Goal: Book appointment/travel/reservation

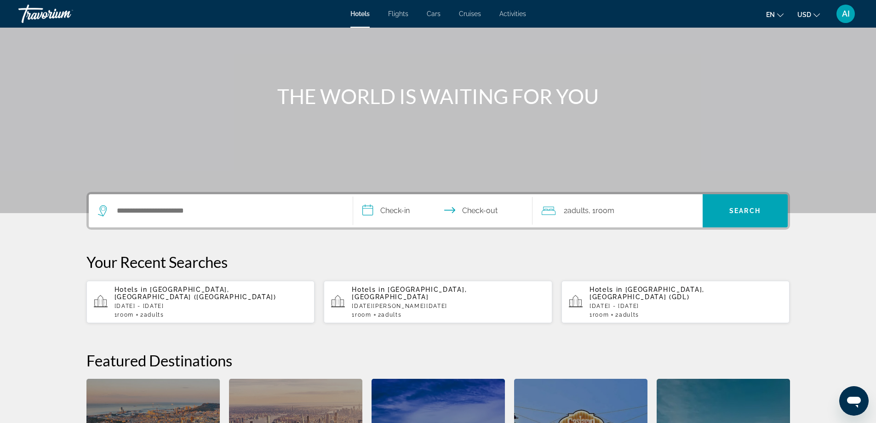
scroll to position [123, 0]
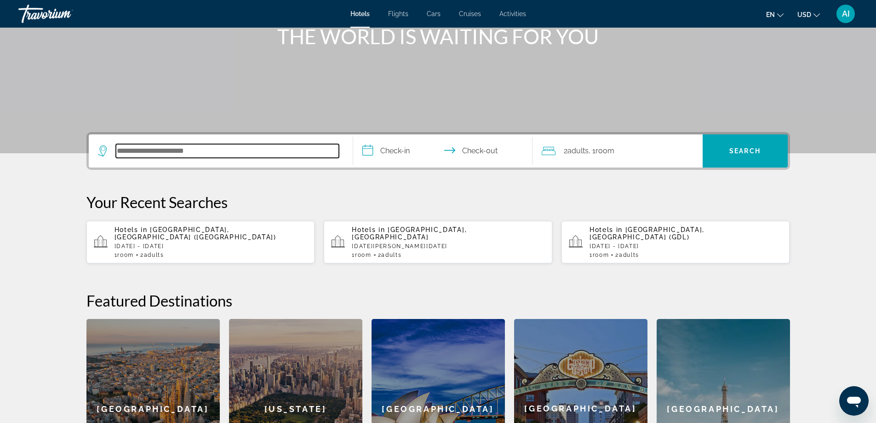
click at [138, 149] on input "Search hotel destination" at bounding box center [227, 151] width 223 height 14
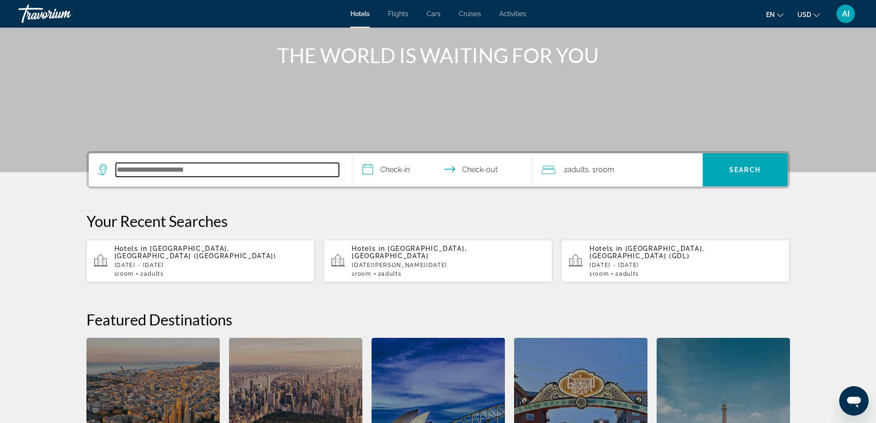
scroll to position [102, 0]
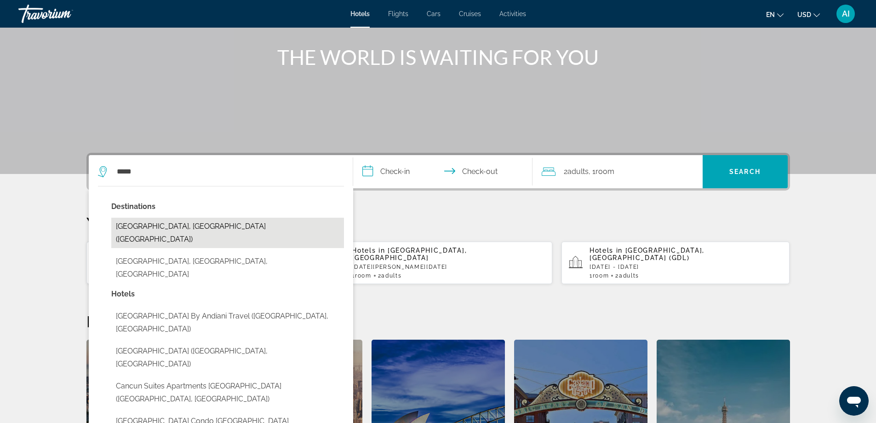
click at [172, 229] on button "Cancun, Mexico (CUN)" at bounding box center [227, 233] width 233 height 30
type input "**********"
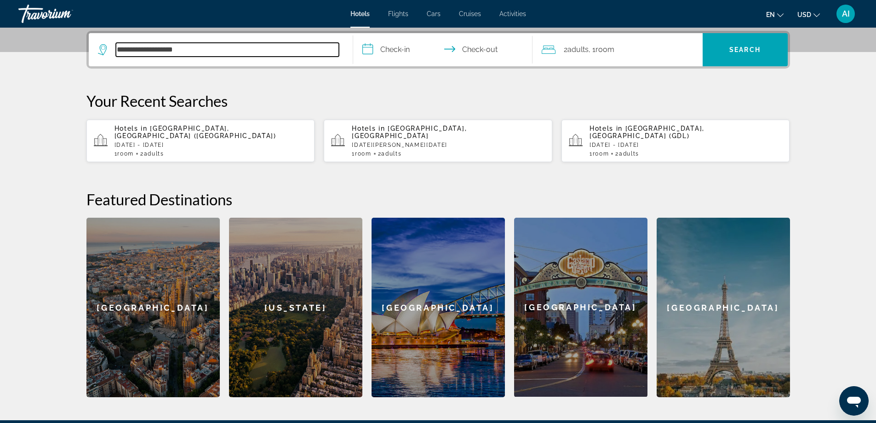
scroll to position [225, 0]
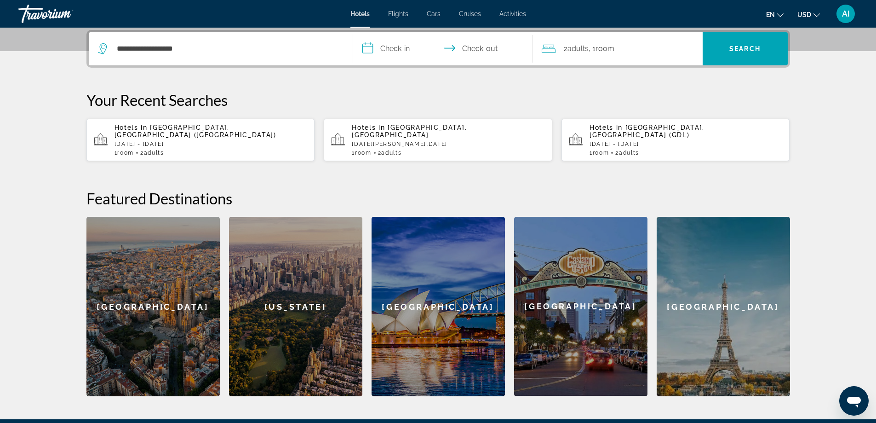
click at [392, 47] on input "**********" at bounding box center [444, 50] width 183 height 36
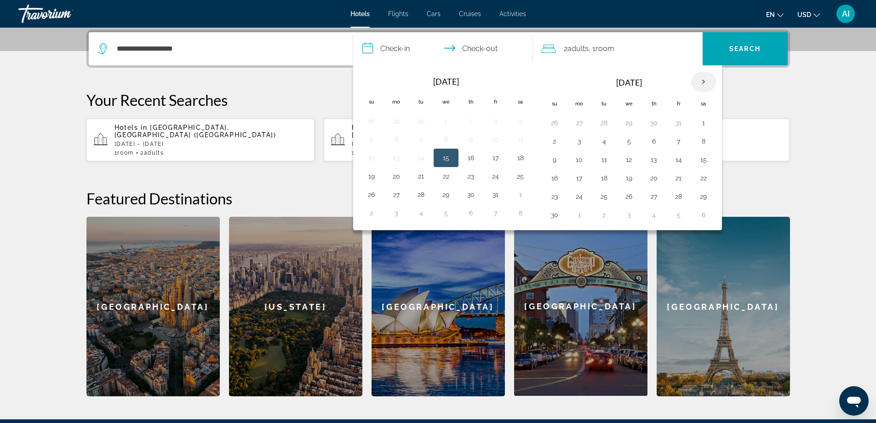
click at [702, 82] on th "Next month" at bounding box center [703, 82] width 25 height 20
click at [554, 177] on button "21" at bounding box center [554, 178] width 15 height 13
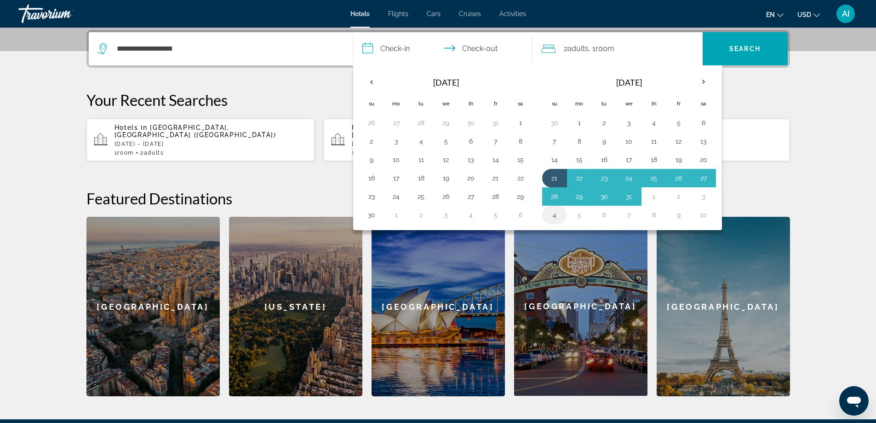
click at [555, 216] on button "4" at bounding box center [554, 214] width 15 height 13
type input "**********"
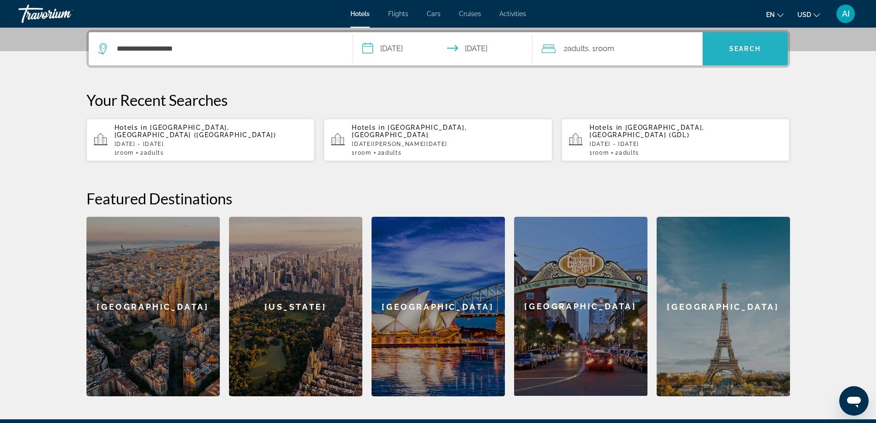
click at [736, 57] on span "Search" at bounding box center [745, 49] width 85 height 22
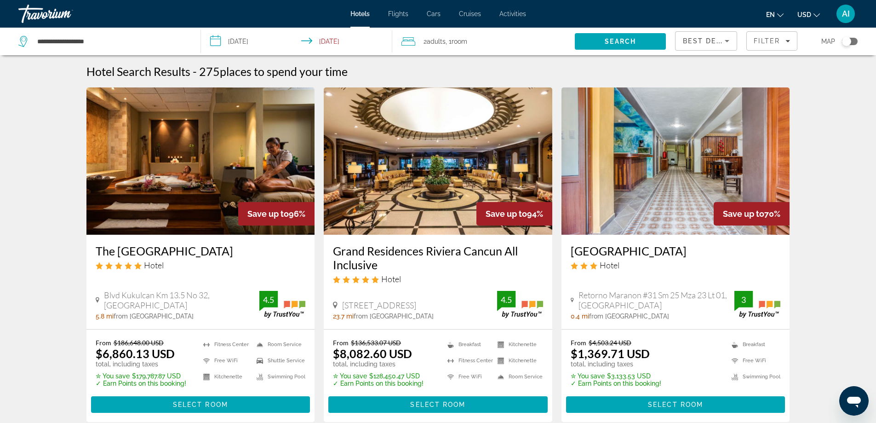
click at [208, 166] on img "Main content" at bounding box center [200, 160] width 229 height 147
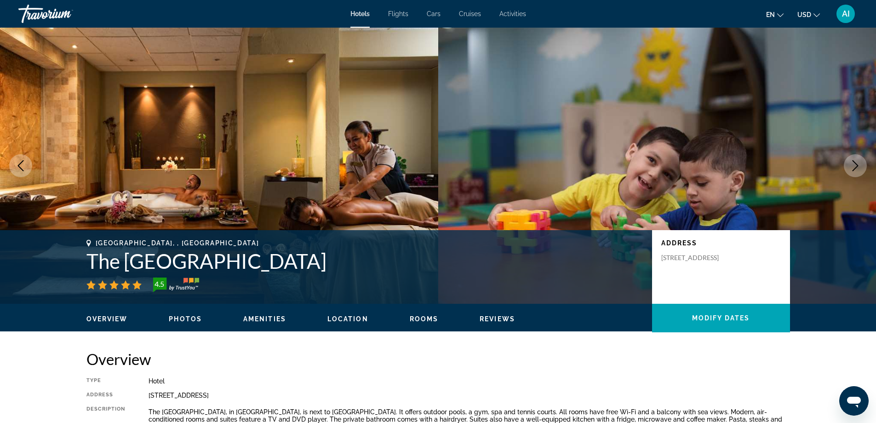
drag, startPoint x: 99, startPoint y: 263, endPoint x: 354, endPoint y: 270, distance: 255.4
click at [354, 270] on h1 "The Royal Sands Resort & Spa" at bounding box center [364, 261] width 557 height 24
copy h1 "The Royal Sands Resort & Spa"
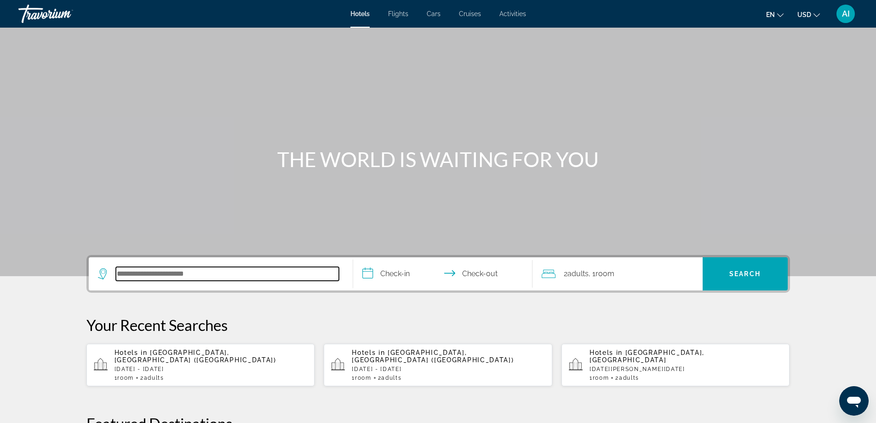
click at [221, 271] on input "Search hotel destination" at bounding box center [227, 274] width 223 height 14
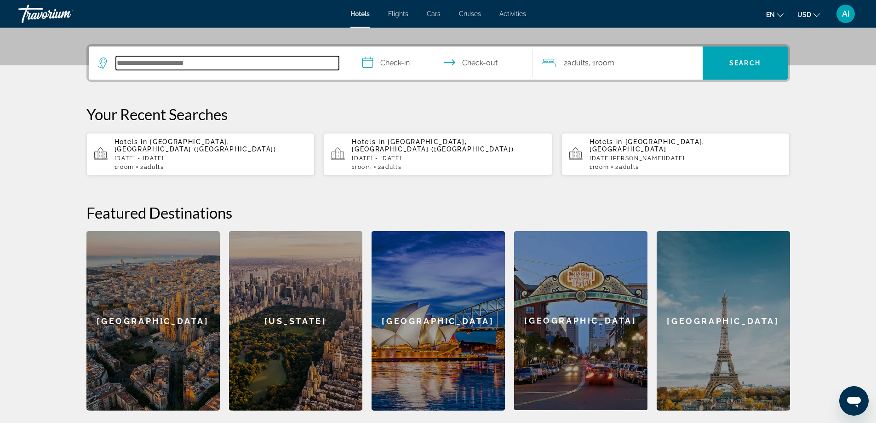
scroll to position [225, 0]
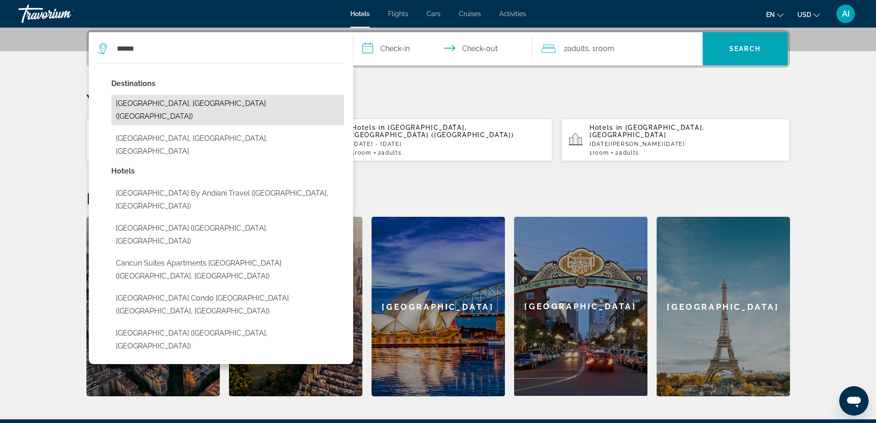
click at [165, 107] on button "Cancun, Mexico (CUN)" at bounding box center [227, 110] width 233 height 30
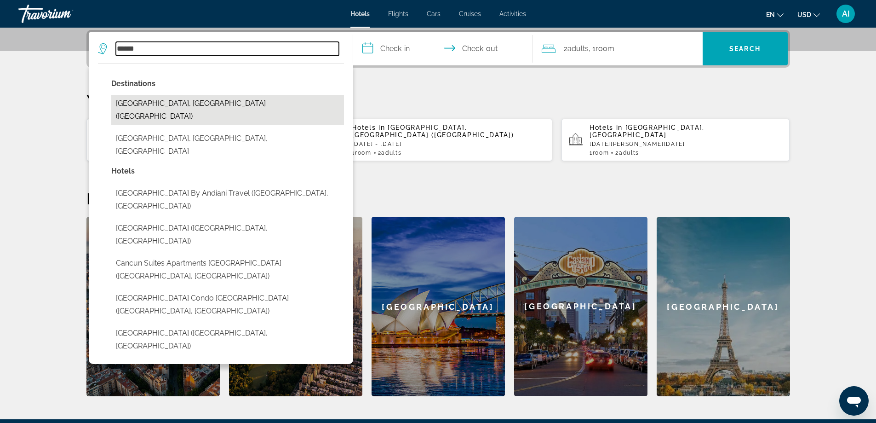
type input "**********"
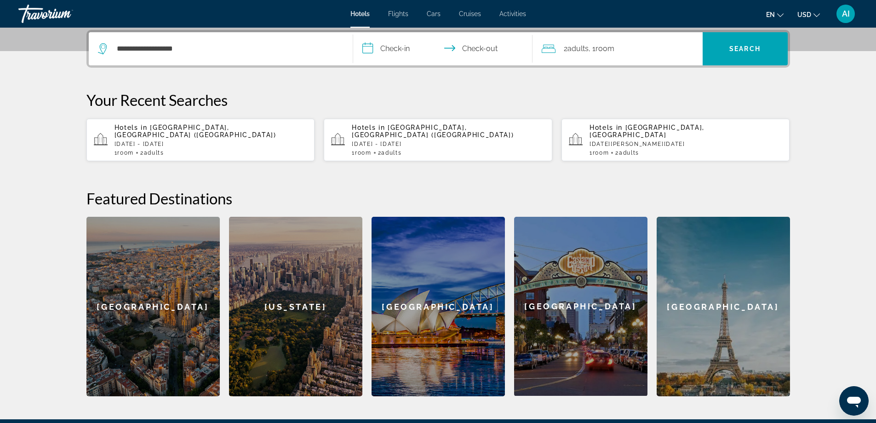
click at [386, 48] on input "**********" at bounding box center [444, 50] width 183 height 36
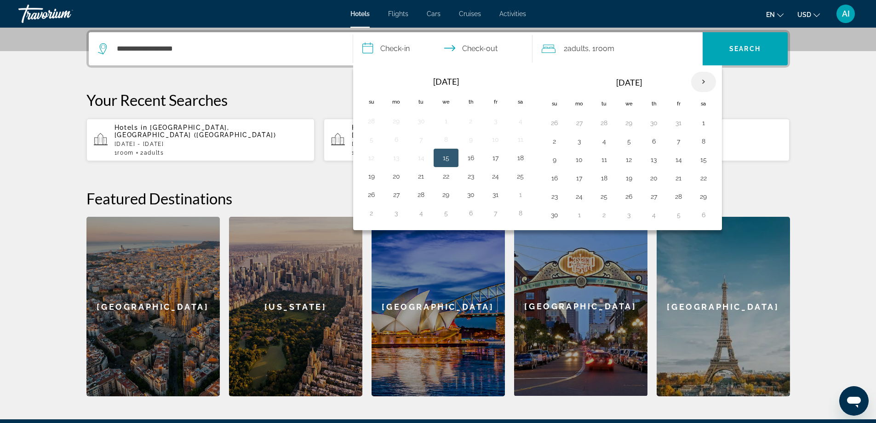
click at [704, 79] on th "Next month" at bounding box center [703, 82] width 25 height 20
click at [705, 79] on th "Next month" at bounding box center [703, 82] width 25 height 20
click at [370, 179] on button "21" at bounding box center [371, 178] width 15 height 13
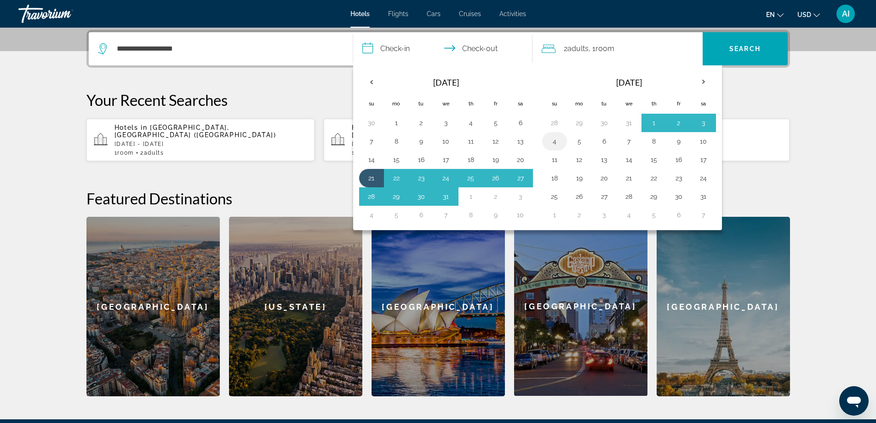
click at [549, 140] on button "4" at bounding box center [554, 141] width 15 height 13
type input "**********"
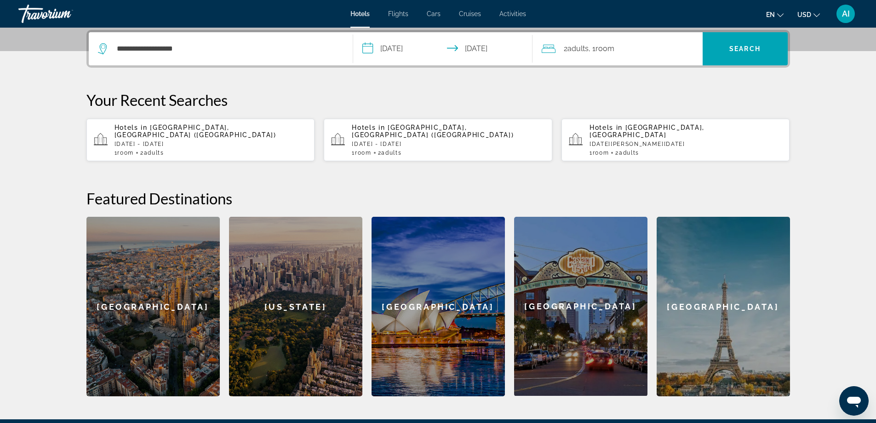
click at [570, 49] on span "Adults" at bounding box center [578, 48] width 21 height 9
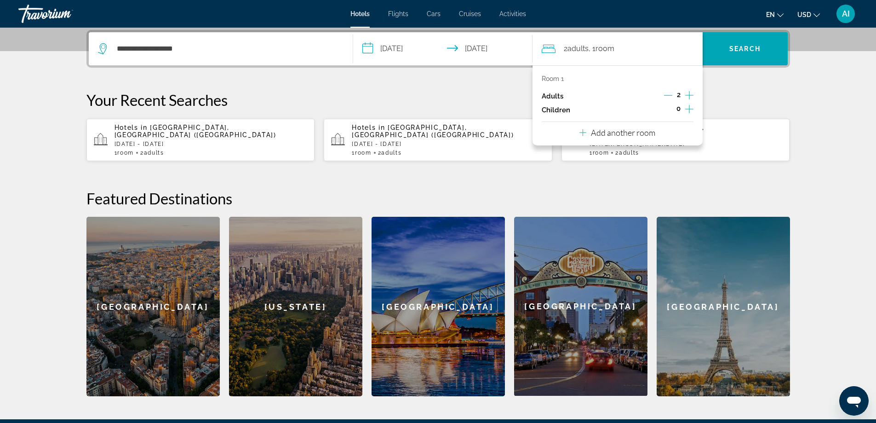
click at [688, 94] on icon "Increment adults" at bounding box center [689, 95] width 8 height 11
click at [691, 110] on icon "Increment children" at bounding box center [689, 108] width 8 height 11
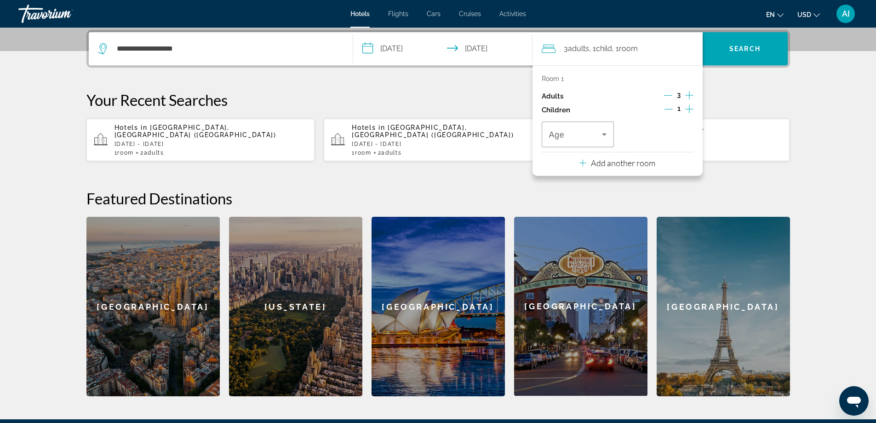
click at [691, 110] on icon "Increment children" at bounding box center [689, 108] width 8 height 11
click at [604, 135] on icon "Travelers: 3 adults, 2 children" at bounding box center [604, 134] width 5 height 2
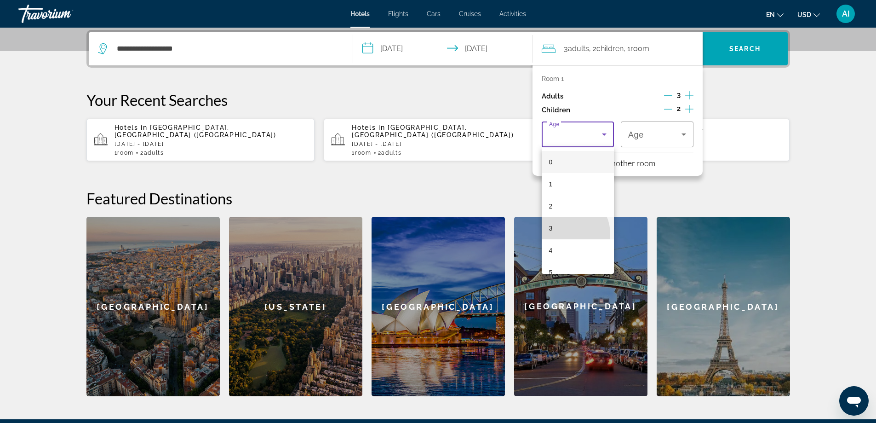
drag, startPoint x: 565, startPoint y: 234, endPoint x: 589, endPoint y: 220, distance: 27.2
click at [566, 233] on mat-option "3" at bounding box center [578, 228] width 73 height 22
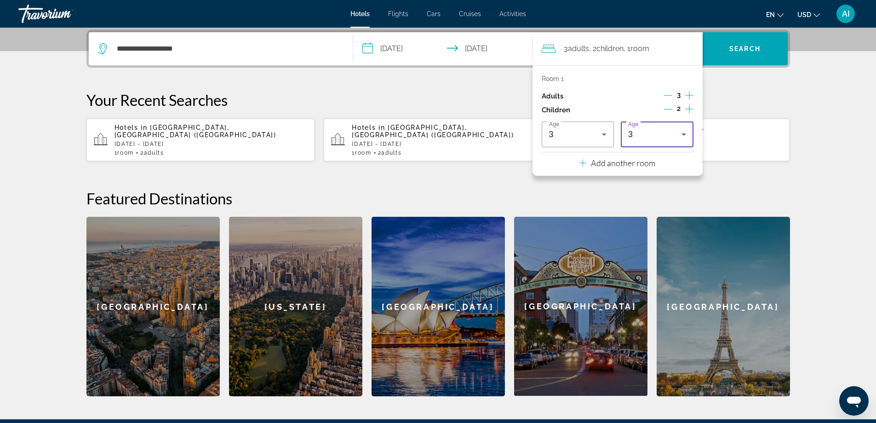
click at [676, 140] on div "3" at bounding box center [657, 134] width 58 height 26
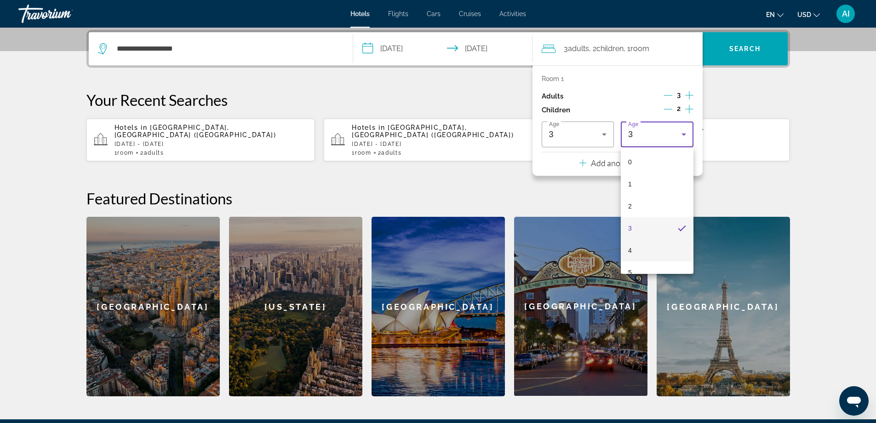
scroll to position [123, 0]
click at [638, 221] on mat-option "8" at bounding box center [657, 216] width 73 height 22
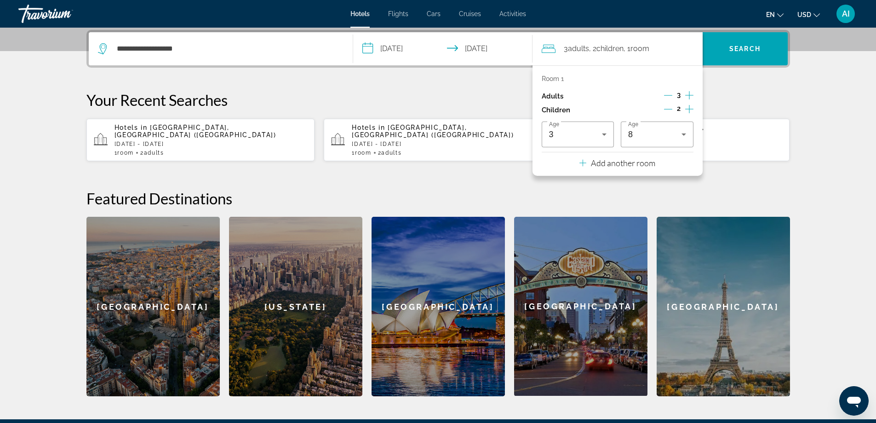
click at [759, 176] on div "**********" at bounding box center [438, 213] width 741 height 366
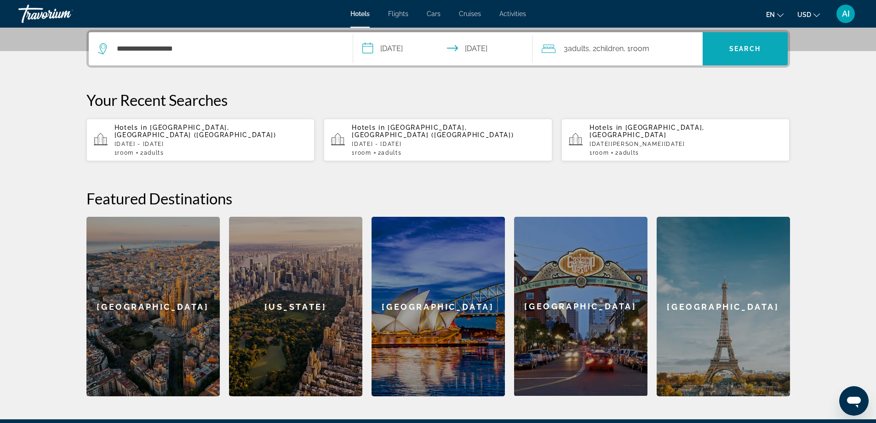
click at [751, 51] on span "Search" at bounding box center [745, 48] width 31 height 7
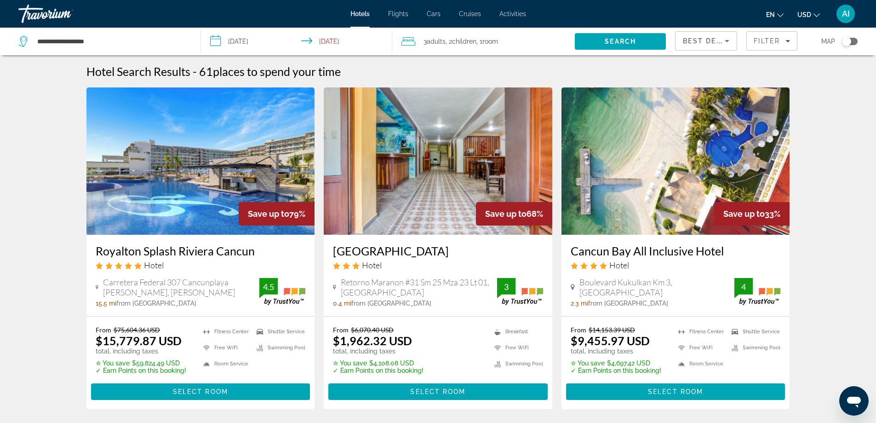
click at [670, 195] on img "Main content" at bounding box center [676, 160] width 229 height 147
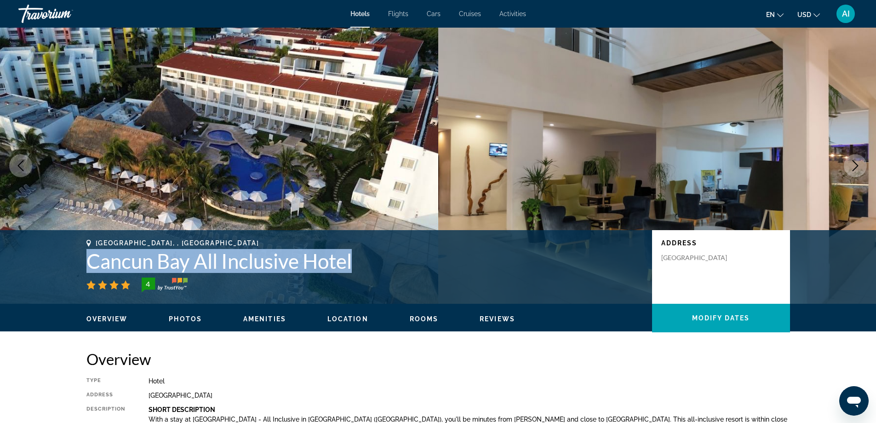
drag, startPoint x: 84, startPoint y: 254, endPoint x: 358, endPoint y: 267, distance: 274.0
click at [358, 267] on div "Cancun, , Mexico Cancun Bay All Inclusive Hotel 4 Address Boulevard Kukulkan Km…" at bounding box center [438, 266] width 741 height 55
copy h1 "Cancun Bay All Inclusive Hotel"
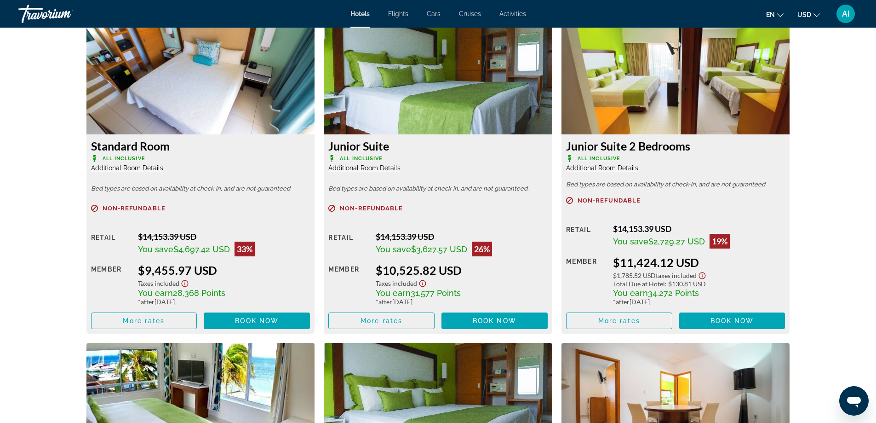
scroll to position [1349, 0]
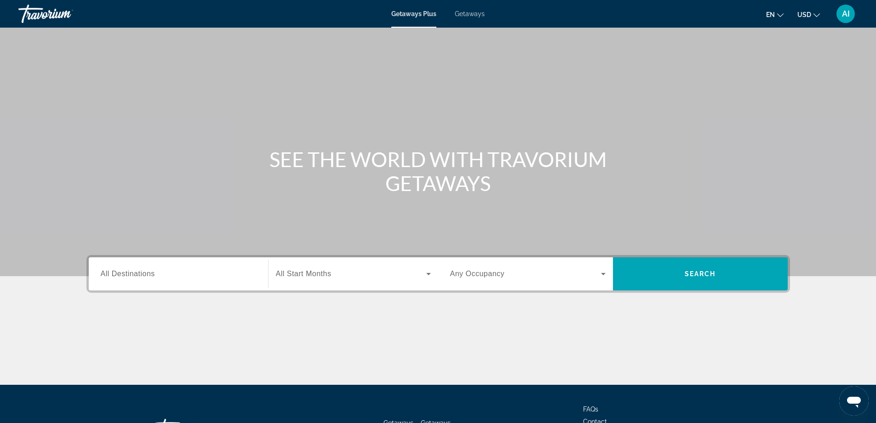
click at [209, 274] on input "Destination All Destinations" at bounding box center [178, 274] width 155 height 11
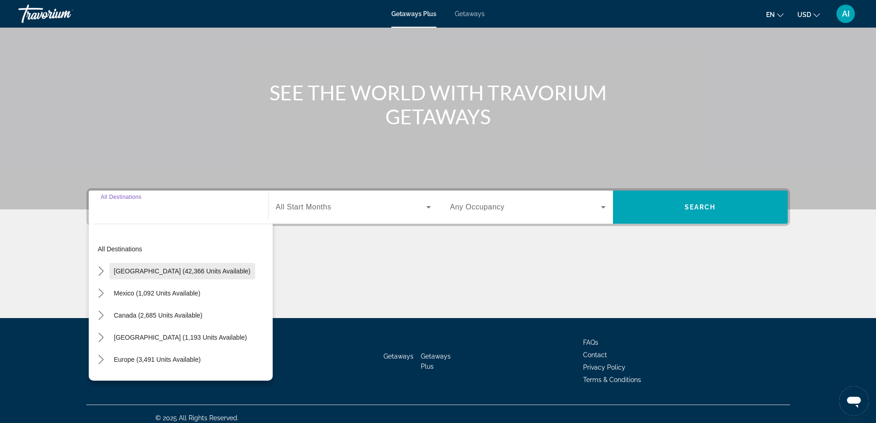
scroll to position [75, 0]
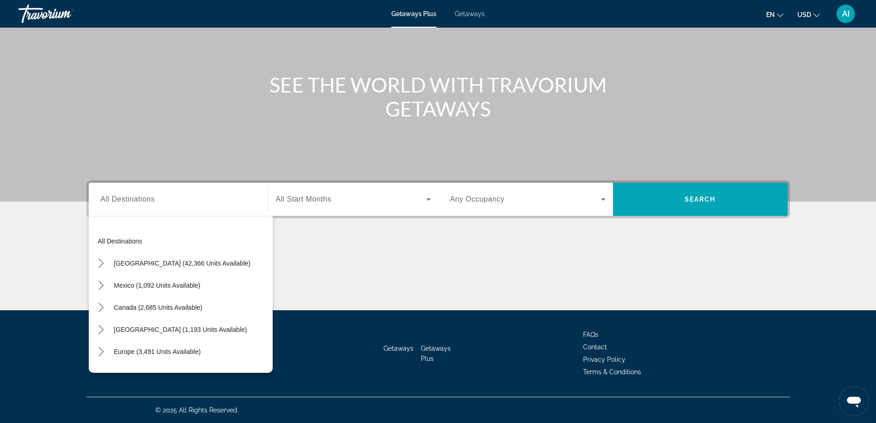
click at [88, 95] on div "SEE THE WORLD WITH TRAVORIUM GETAWAYS" at bounding box center [438, 97] width 741 height 48
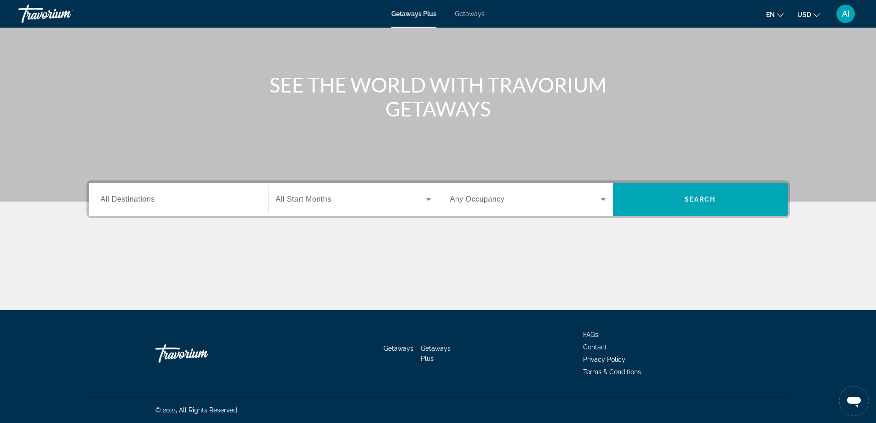
click at [475, 11] on span "Getaways" at bounding box center [470, 13] width 30 height 7
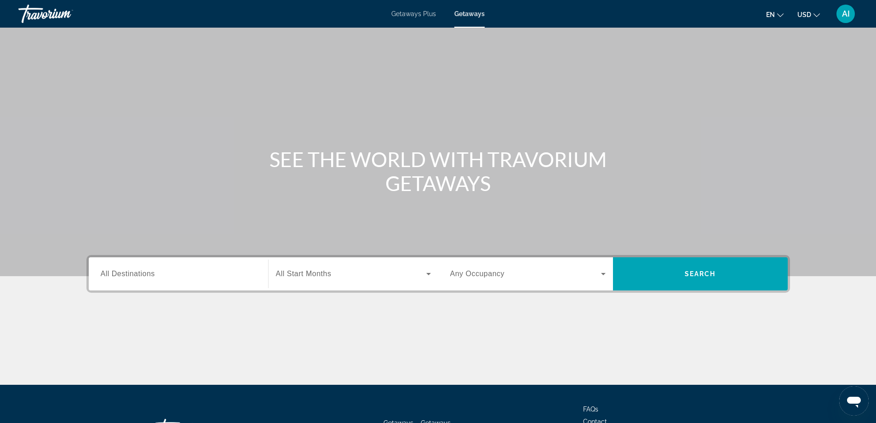
click at [131, 199] on div "Main content" at bounding box center [438, 138] width 876 height 276
click at [126, 275] on span "All Destinations" at bounding box center [128, 274] width 54 height 8
click at [126, 275] on input "Destination All Destinations" at bounding box center [178, 274] width 155 height 11
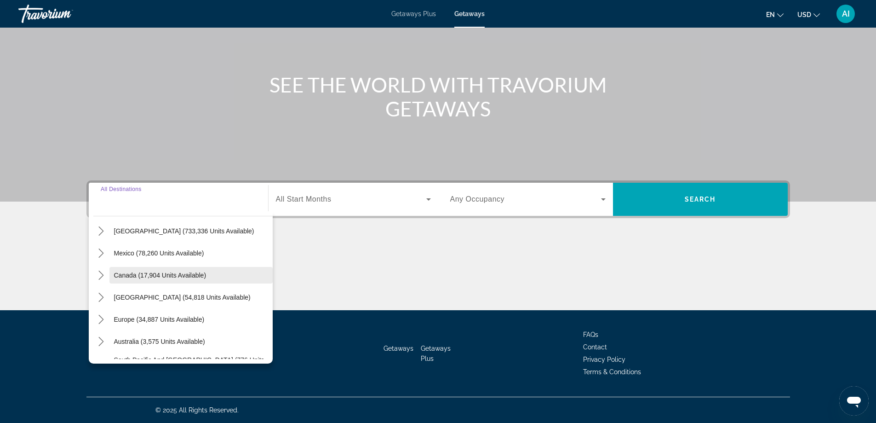
scroll to position [61, 0]
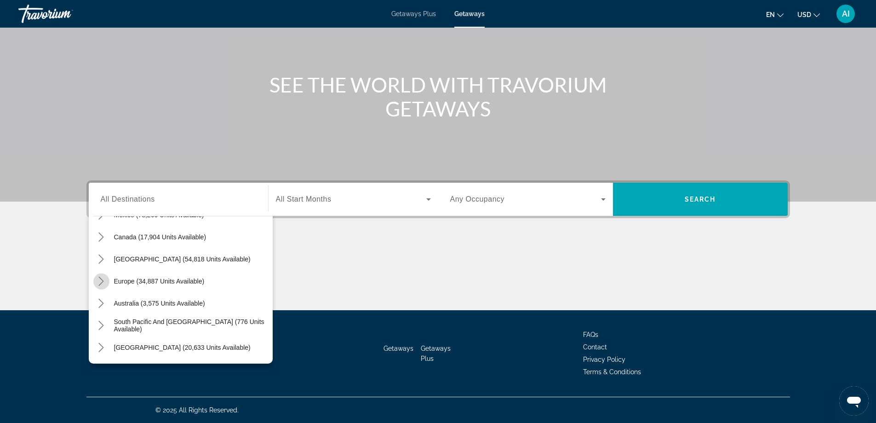
click at [101, 281] on icon "Toggle Europe (34,887 units available) submenu" at bounding box center [101, 280] width 9 height 9
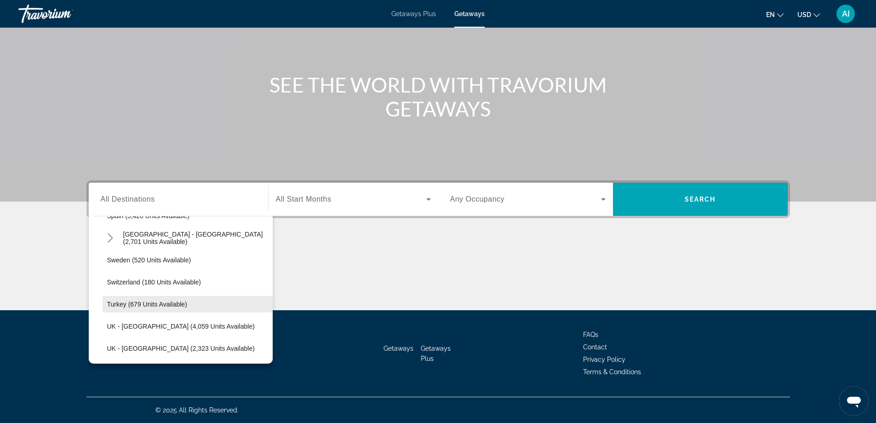
scroll to position [483, 0]
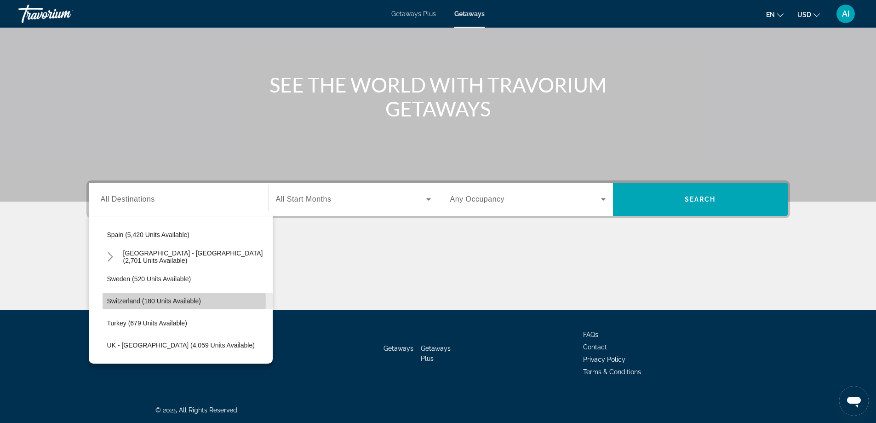
click at [135, 300] on span "Switzerland (180 units available)" at bounding box center [154, 300] width 94 height 7
type input "**********"
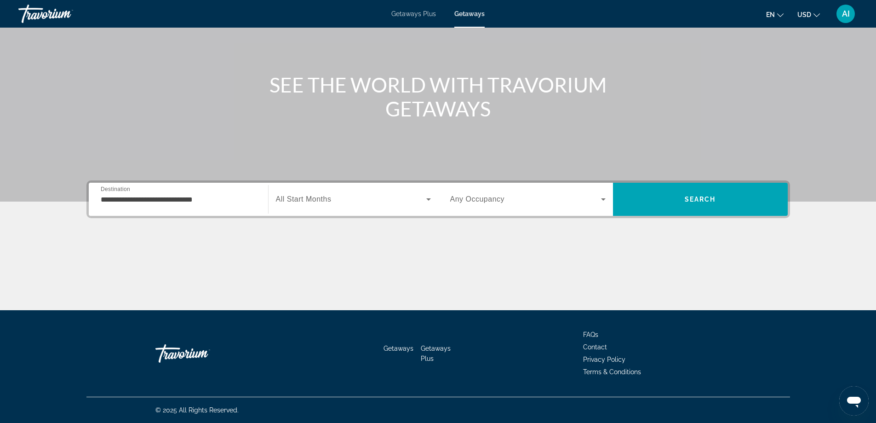
click at [338, 193] on div "Search widget" at bounding box center [353, 199] width 155 height 26
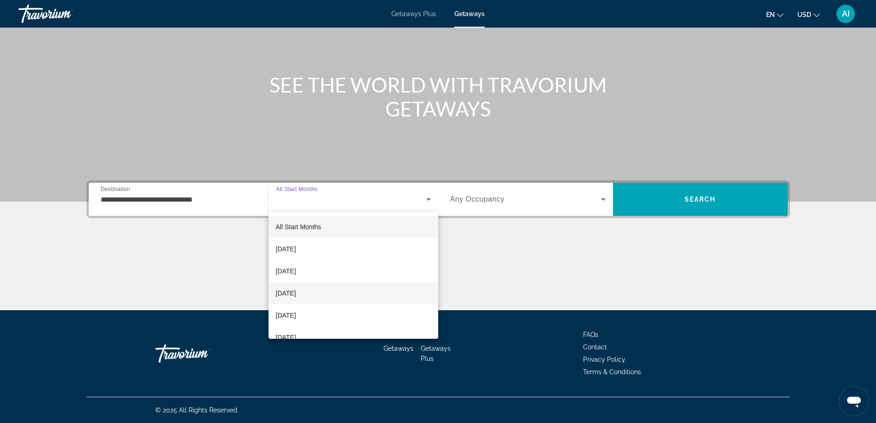
click at [296, 295] on span "[DATE]" at bounding box center [286, 292] width 20 height 11
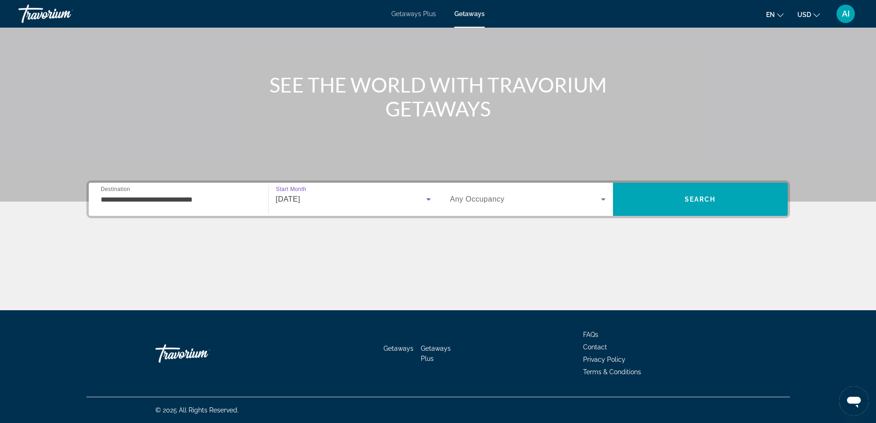
click at [523, 205] on div "Search widget" at bounding box center [527, 199] width 155 height 26
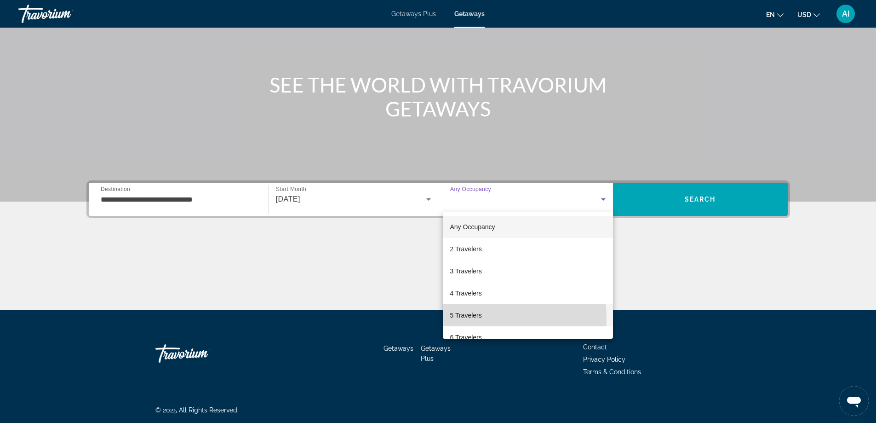
click at [466, 318] on span "5 Travelers" at bounding box center [466, 315] width 32 height 11
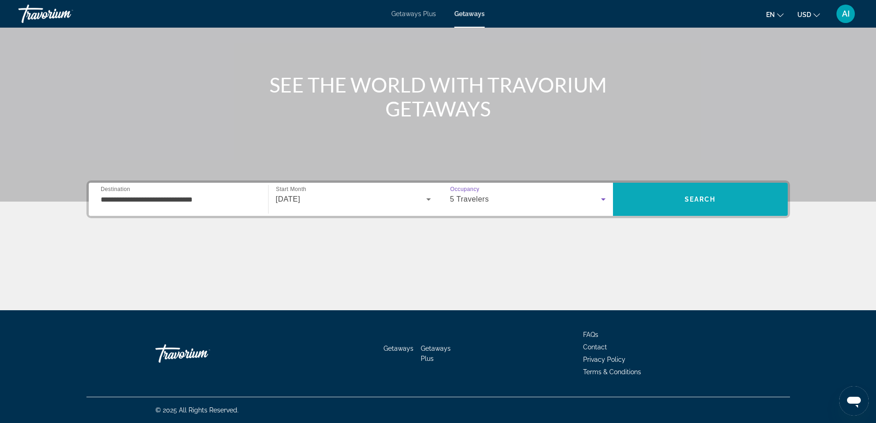
click at [712, 207] on span "Search" at bounding box center [700, 199] width 175 height 22
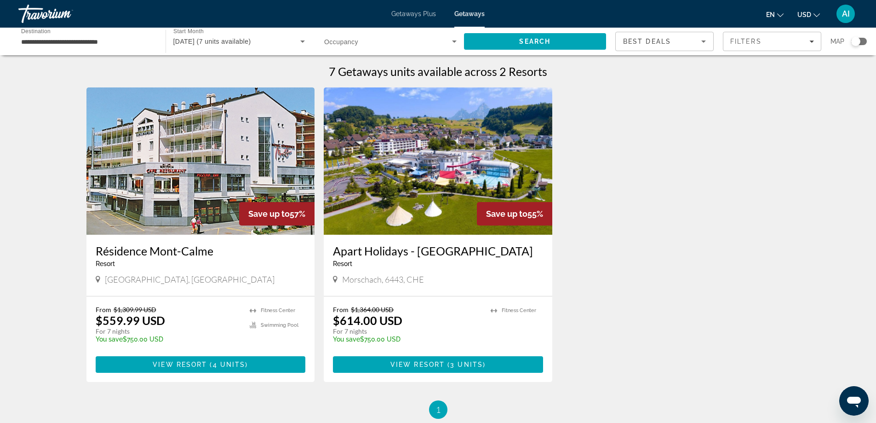
click at [135, 190] on img "Main content" at bounding box center [200, 160] width 229 height 147
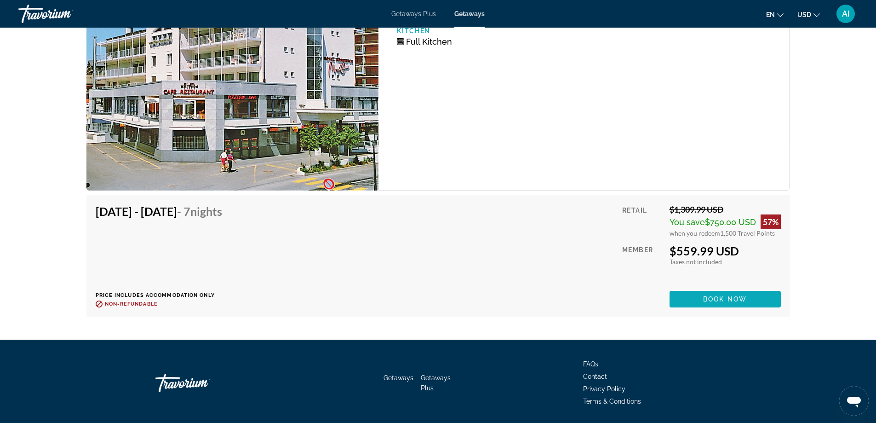
scroll to position [1840, 0]
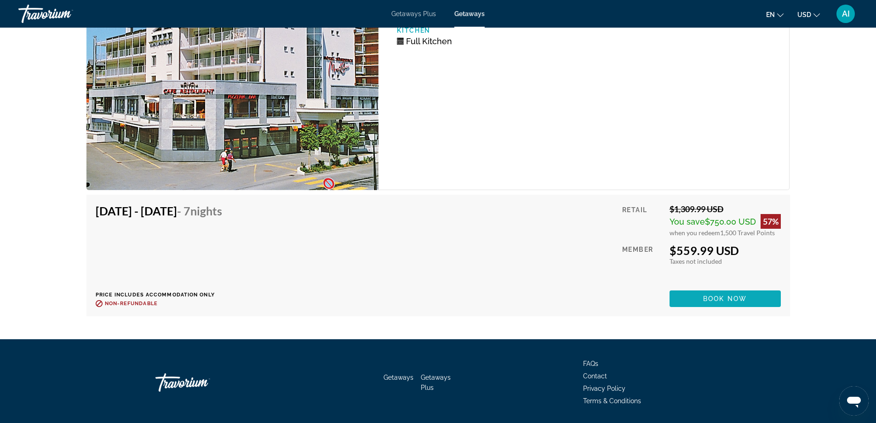
click at [728, 299] on span "Book now" at bounding box center [725, 298] width 44 height 7
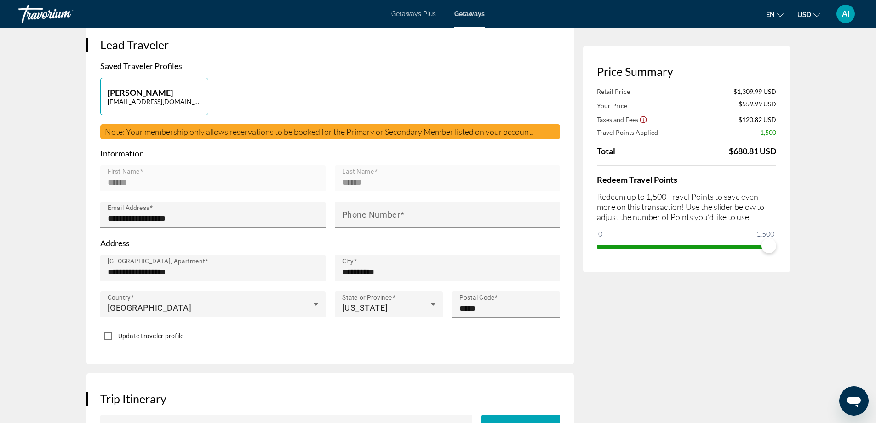
scroll to position [184, 0]
drag, startPoint x: 646, startPoint y: 194, endPoint x: 671, endPoint y: 193, distance: 25.3
click at [671, 193] on p "Redeem up to 1,500 Travel Points to save even more on this transaction! Use the…" at bounding box center [686, 206] width 179 height 30
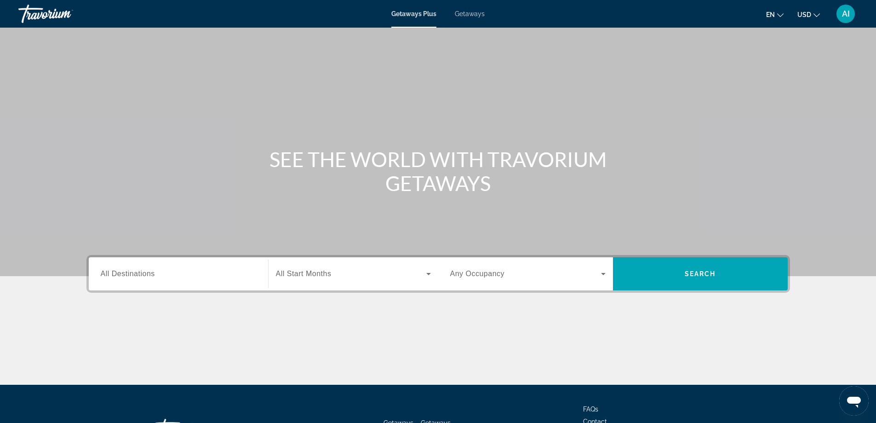
click at [466, 14] on span "Getaways" at bounding box center [470, 13] width 30 height 7
click at [154, 277] on label "Destination All Destinations" at bounding box center [128, 274] width 54 height 8
click at [154, 277] on input "Destination All Destinations" at bounding box center [178, 274] width 155 height 11
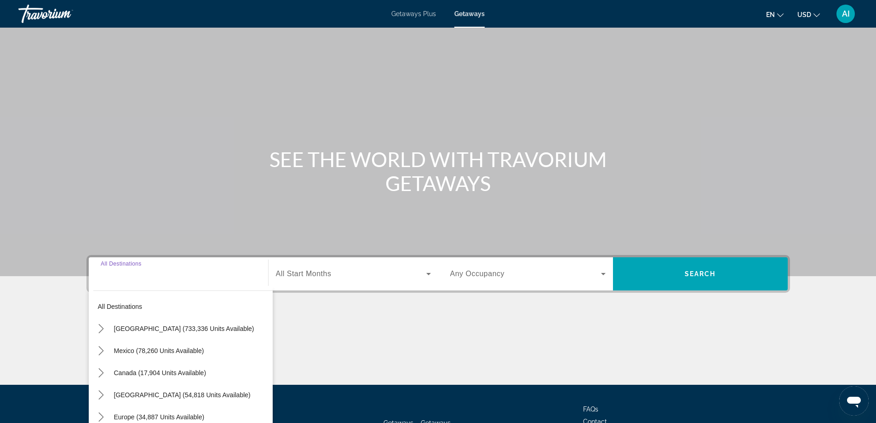
scroll to position [75, 0]
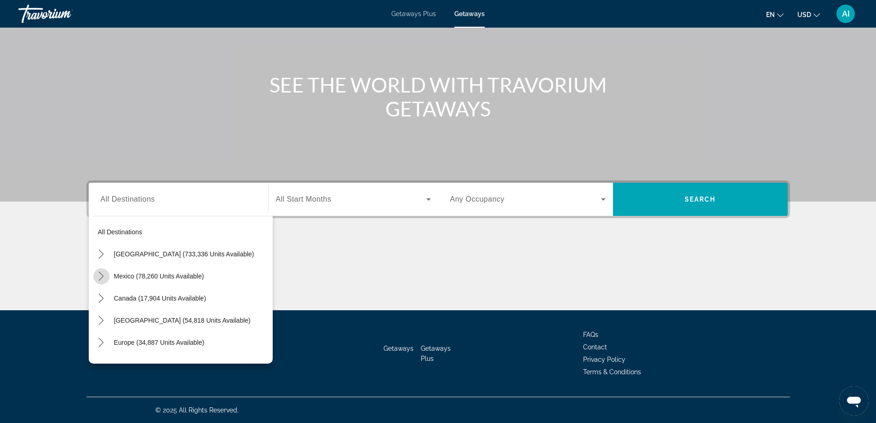
click at [104, 275] on icon "Toggle Mexico (78,260 units available) submenu" at bounding box center [101, 275] width 9 height 9
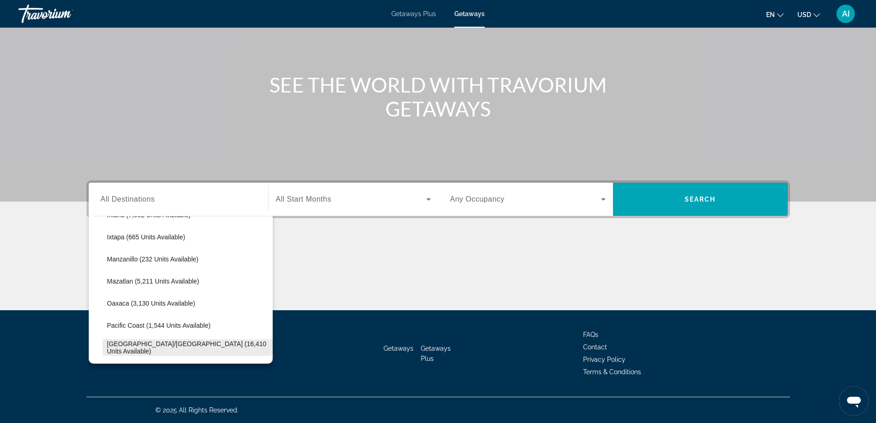
scroll to position [110, 0]
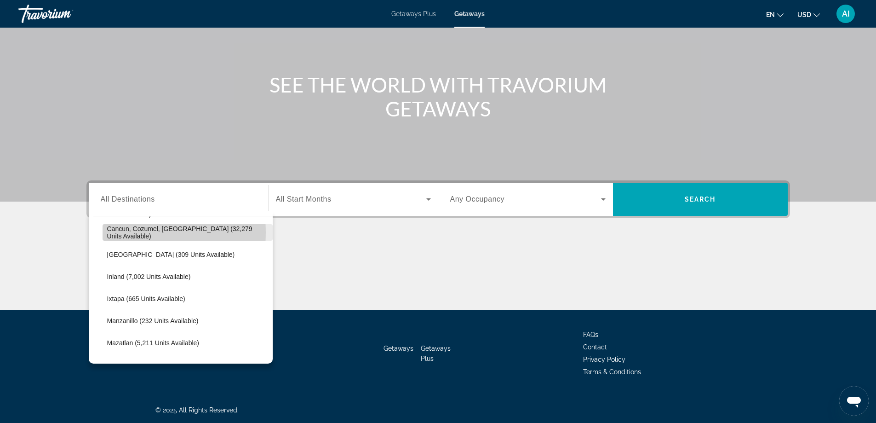
click at [112, 232] on span "Cancun, Cozumel, [GEOGRAPHIC_DATA] (32,279 units available)" at bounding box center [187, 232] width 161 height 15
type input "**********"
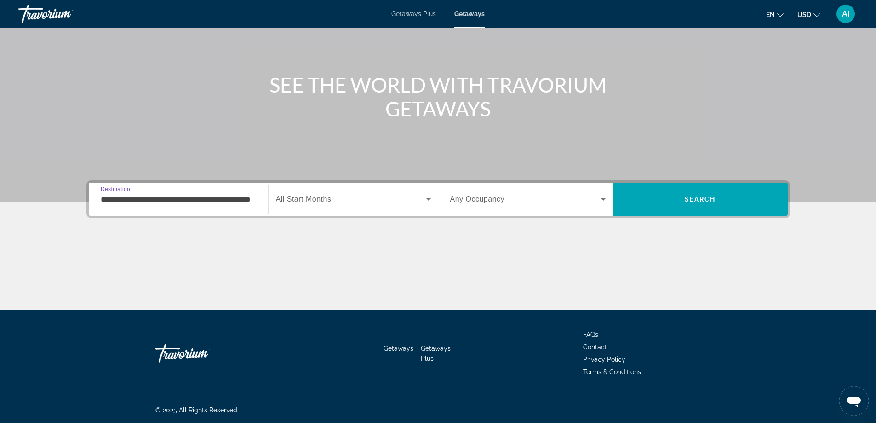
click at [320, 193] on div "Search widget" at bounding box center [353, 199] width 155 height 26
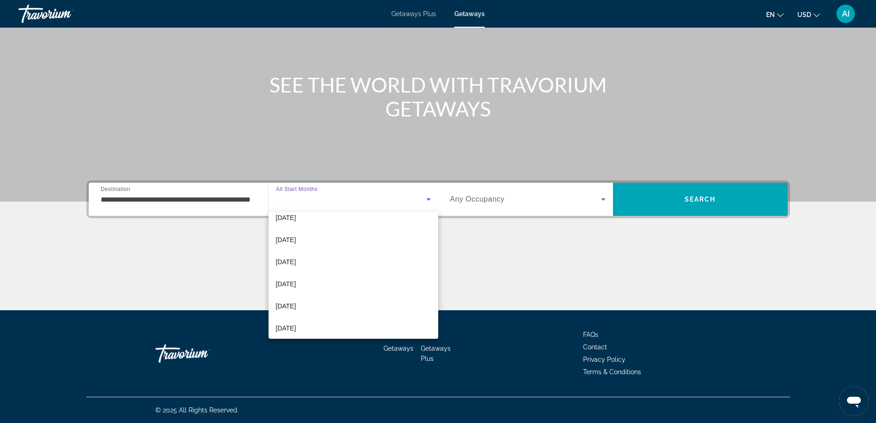
scroll to position [6, 0]
click at [296, 287] on span "[DATE]" at bounding box center [286, 287] width 20 height 11
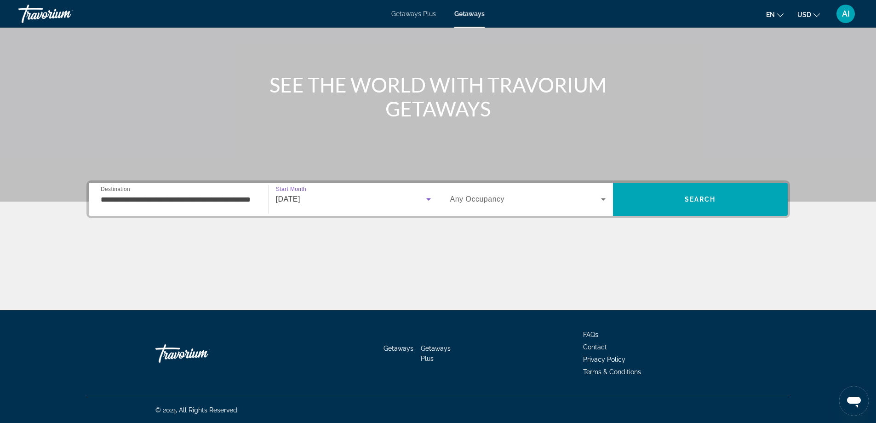
click at [527, 202] on span "Search widget" at bounding box center [525, 199] width 151 height 11
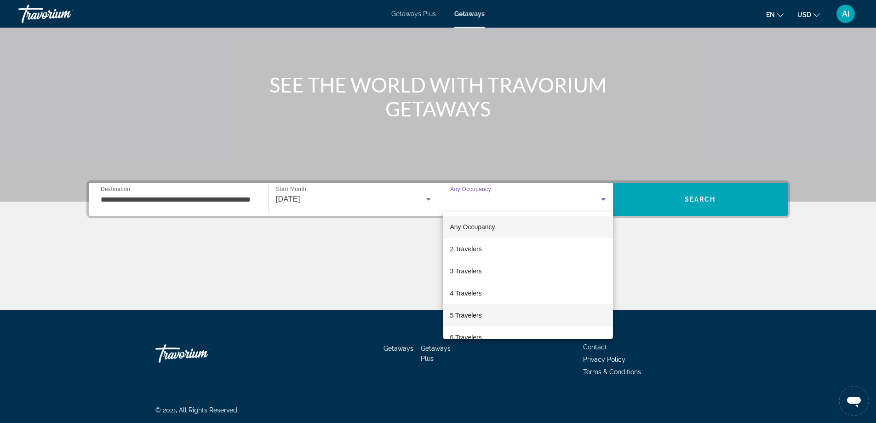
click at [465, 315] on span "5 Travelers" at bounding box center [466, 315] width 32 height 11
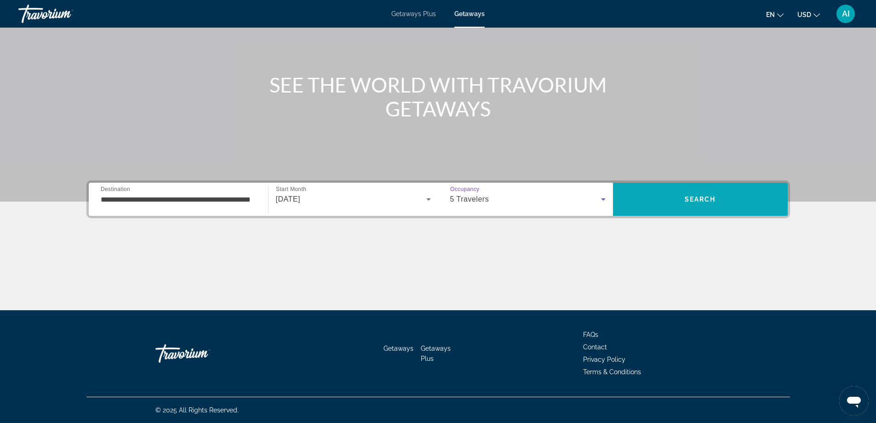
click at [716, 206] on span "Search" at bounding box center [700, 199] width 175 height 22
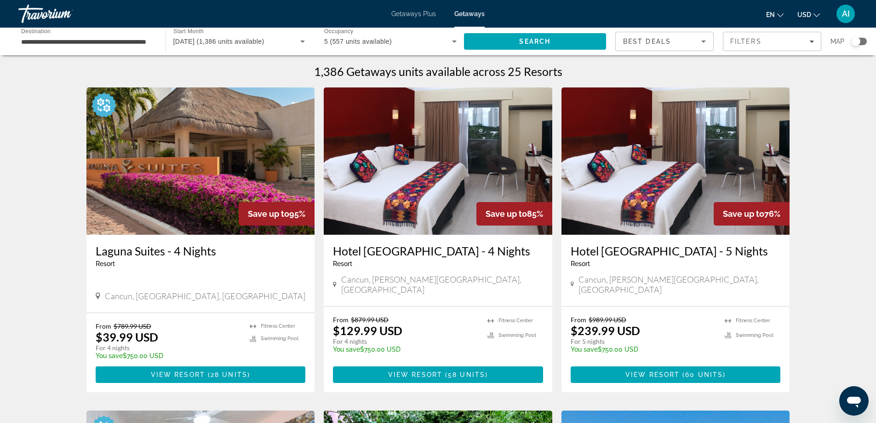
click at [189, 209] on img "Main content" at bounding box center [200, 160] width 229 height 147
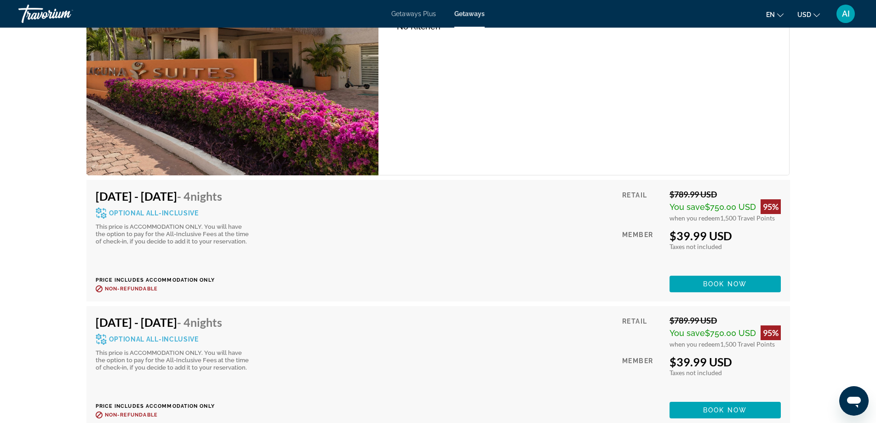
scroll to position [1533, 0]
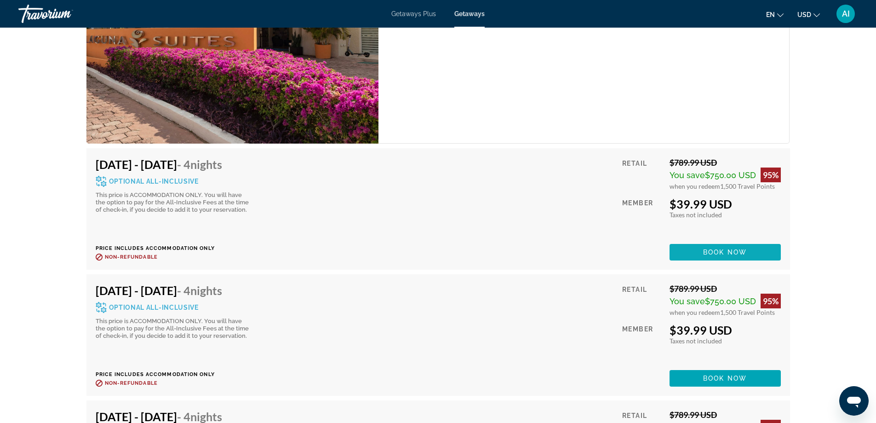
click at [722, 255] on span "Book now" at bounding box center [725, 251] width 44 height 7
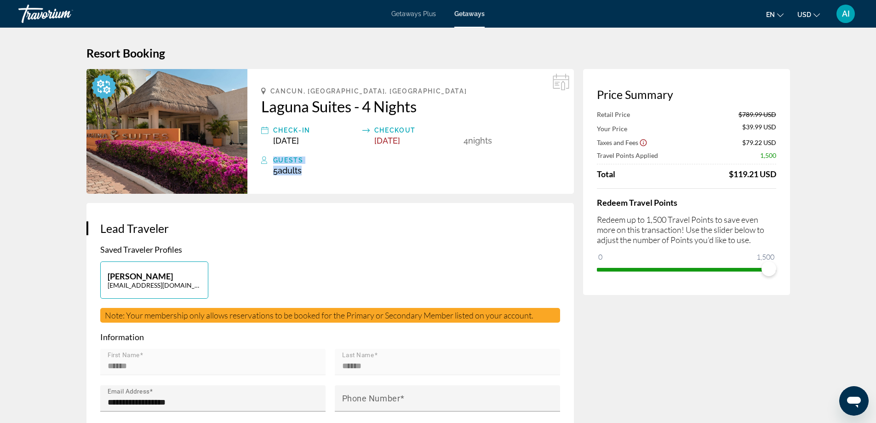
drag, startPoint x: 270, startPoint y: 157, endPoint x: 304, endPoint y: 178, distance: 39.6
click at [304, 178] on div "[GEOGRAPHIC_DATA], [GEOGRAPHIC_DATA], [GEOGRAPHIC_DATA] Laguna Suites - 4 Night…" at bounding box center [410, 131] width 327 height 125
drag, startPoint x: 720, startPoint y: 172, endPoint x: 784, endPoint y: 181, distance: 64.5
click at [784, 181] on div "Price Summary Retail Price $789.99 USD Your Price $39.99 USD Taxes and Fees $79…" at bounding box center [686, 182] width 207 height 226
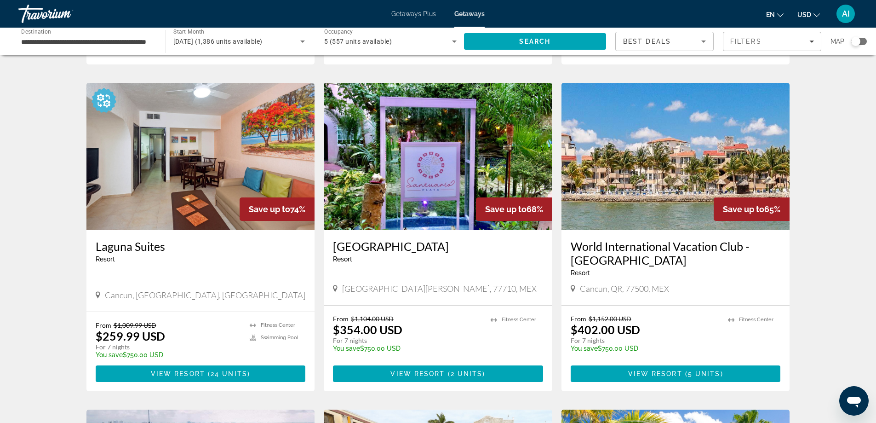
scroll to position [307, 0]
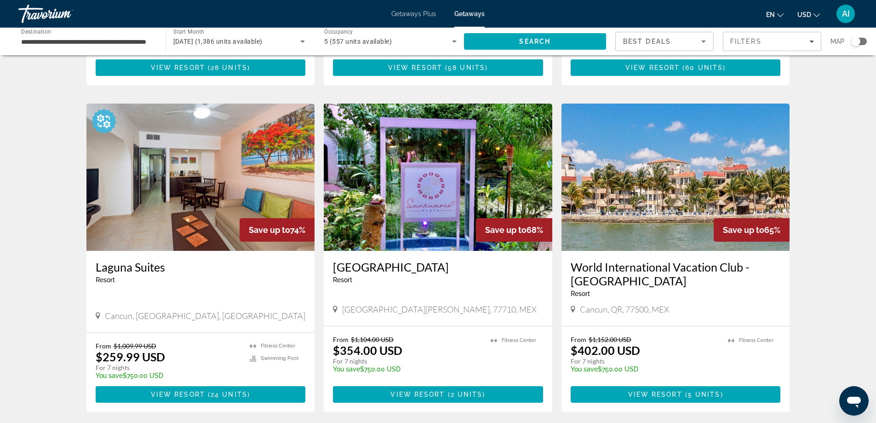
click at [689, 203] on img "Main content" at bounding box center [676, 176] width 229 height 147
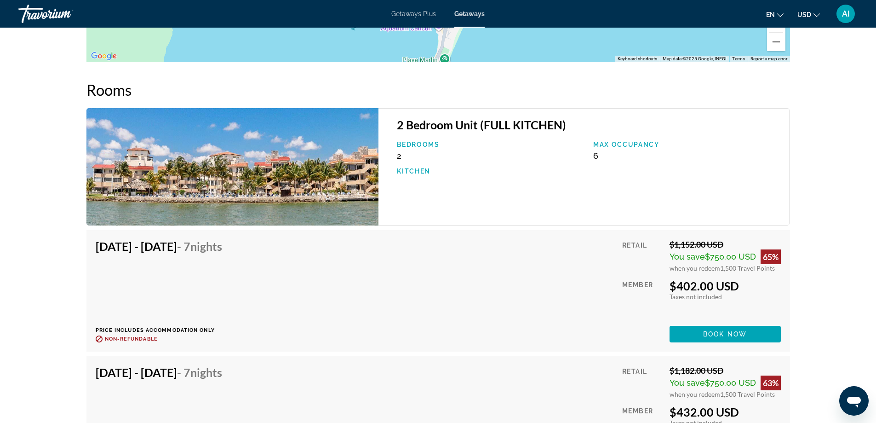
scroll to position [1349, 0]
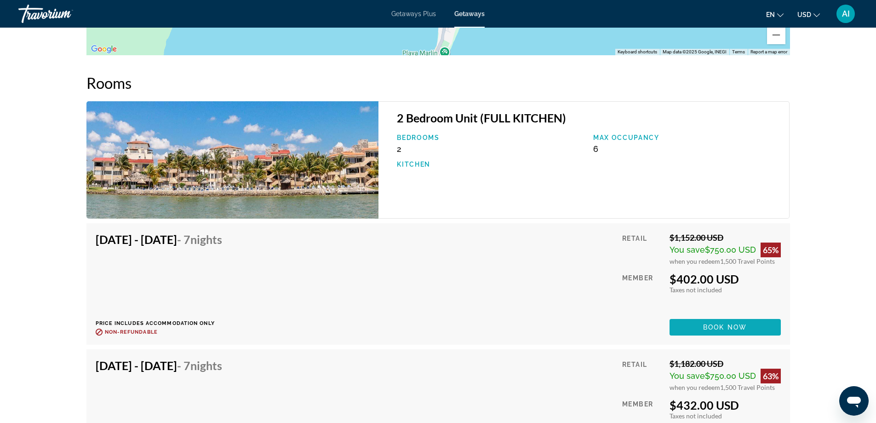
click at [726, 333] on span "Main content" at bounding box center [725, 327] width 111 height 22
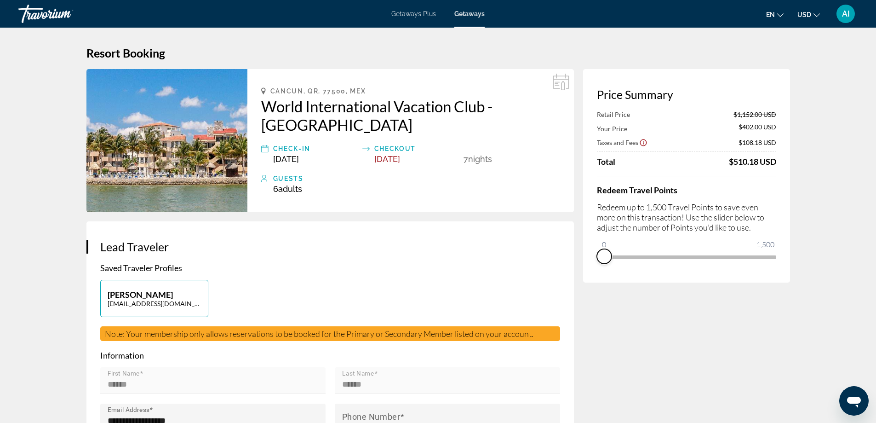
drag, startPoint x: 769, startPoint y: 269, endPoint x: 589, endPoint y: 257, distance: 179.8
click at [589, 257] on div "Price Summary Retail Price $1,152.00 USD Your Price $402.00 USD Taxes and Fees …" at bounding box center [686, 175] width 207 height 213
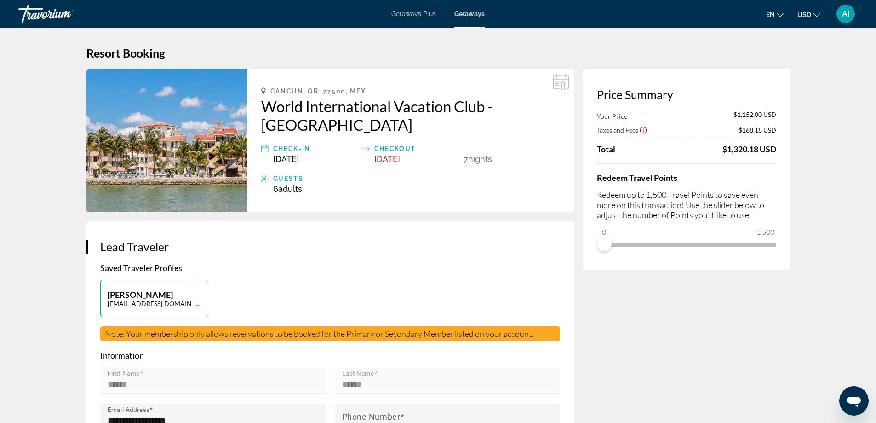
drag, startPoint x: 723, startPoint y: 149, endPoint x: 774, endPoint y: 153, distance: 51.6
click at [774, 153] on div "$1,320.18 USD" at bounding box center [750, 149] width 54 height 10
click at [703, 176] on h4 "Redeem Travel Points" at bounding box center [686, 177] width 179 height 10
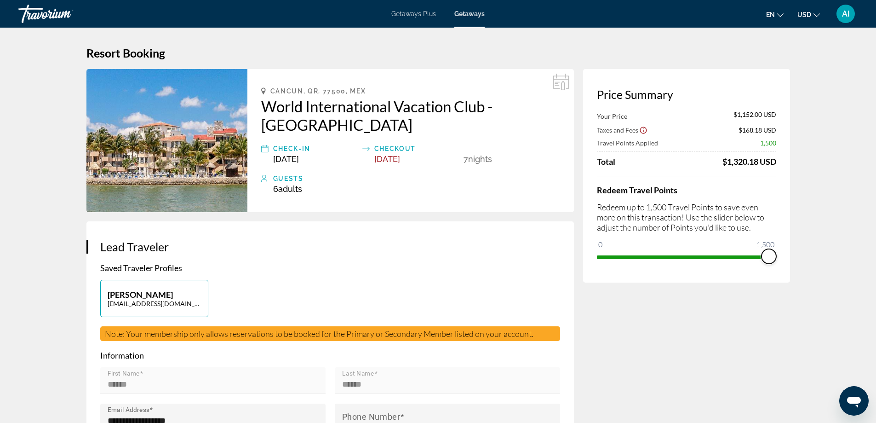
drag, startPoint x: 604, startPoint y: 245, endPoint x: 790, endPoint y: 297, distance: 193.4
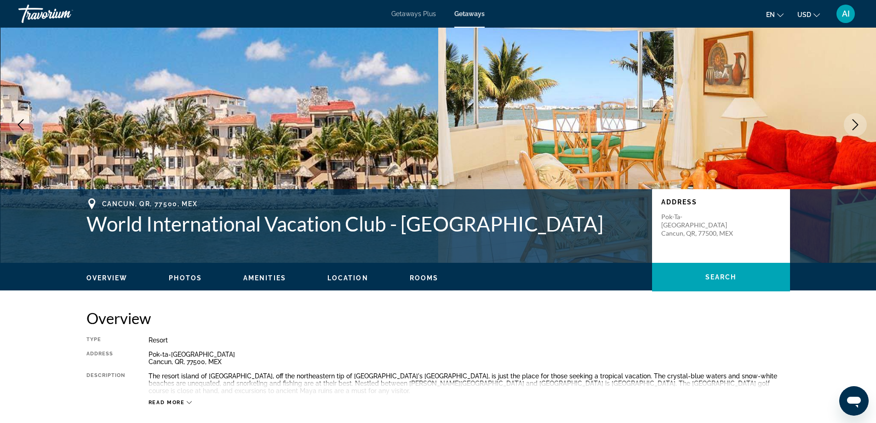
scroll to position [61, 0]
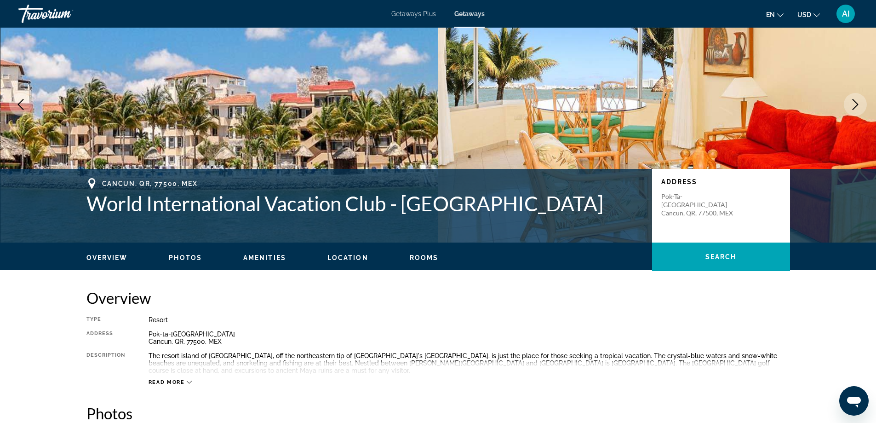
click at [853, 101] on icon "Next image" at bounding box center [855, 104] width 11 height 11
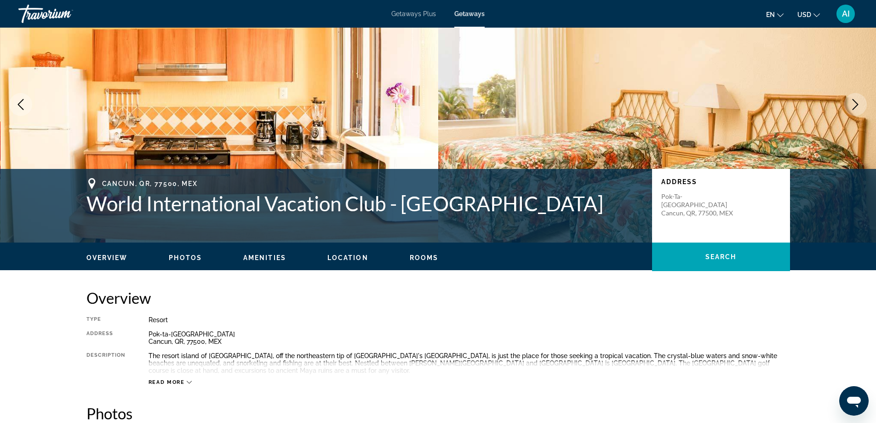
click at [853, 101] on icon "Next image" at bounding box center [855, 104] width 11 height 11
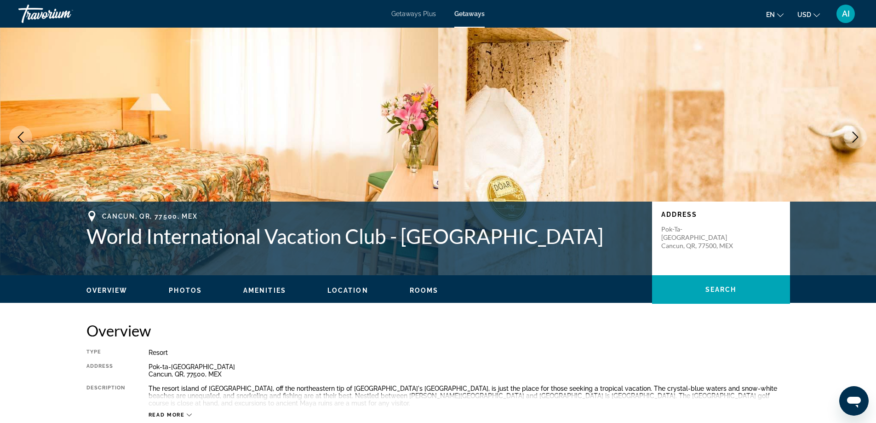
scroll to position [0, 0]
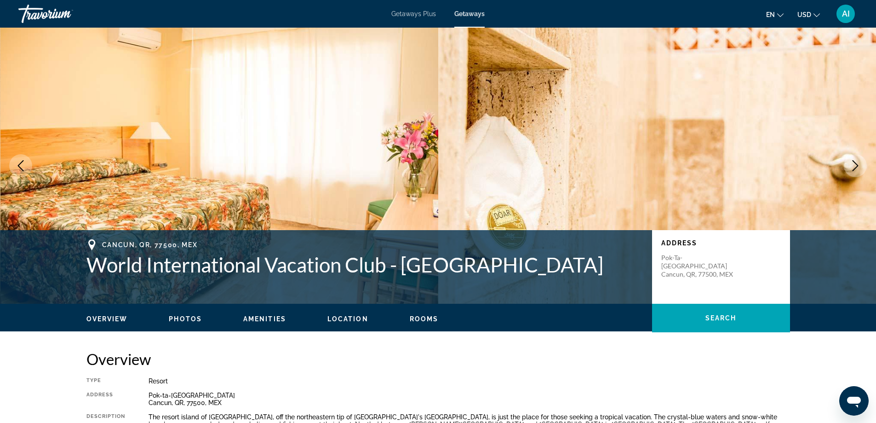
click at [855, 164] on icon "Next image" at bounding box center [855, 165] width 11 height 11
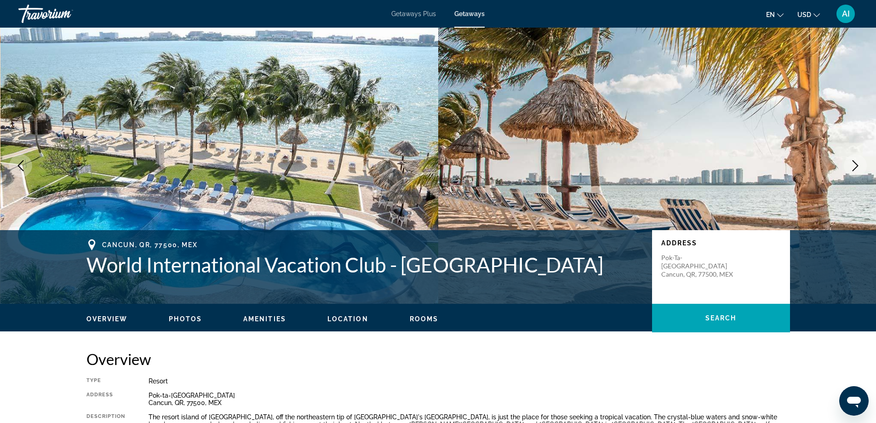
click at [855, 164] on icon "Next image" at bounding box center [855, 165] width 11 height 11
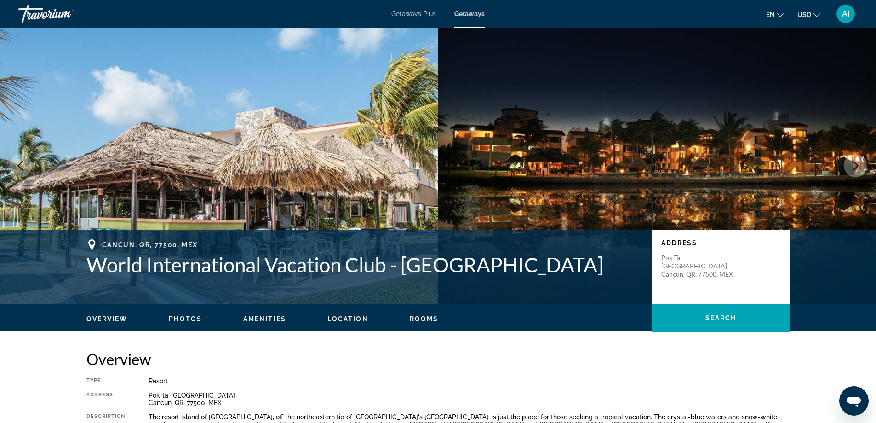
click at [855, 164] on icon "Next image" at bounding box center [855, 165] width 11 height 11
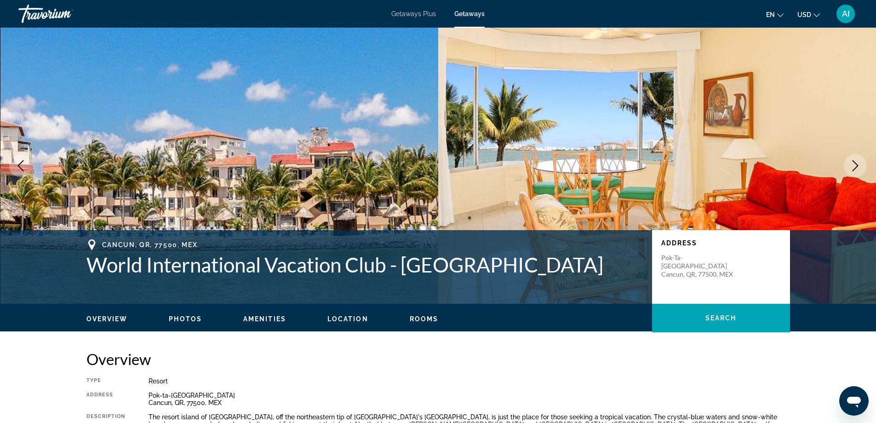
click at [855, 164] on icon "Next image" at bounding box center [855, 165] width 11 height 11
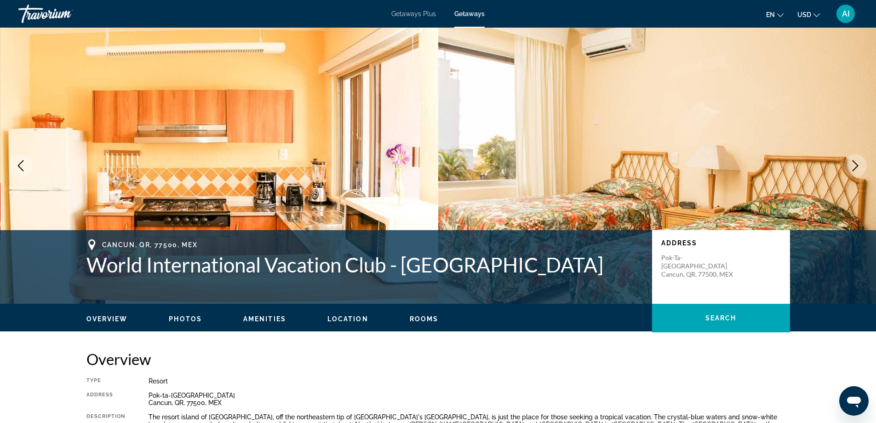
click at [855, 164] on icon "Next image" at bounding box center [855, 165] width 11 height 11
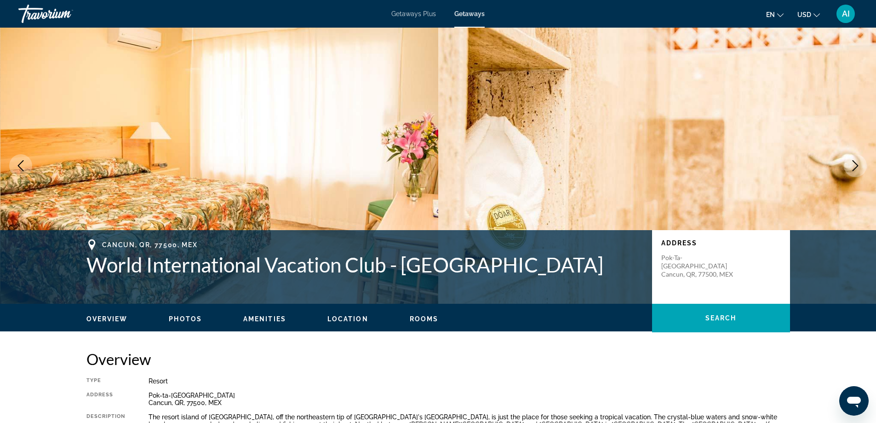
click at [855, 164] on icon "Next image" at bounding box center [855, 165] width 11 height 11
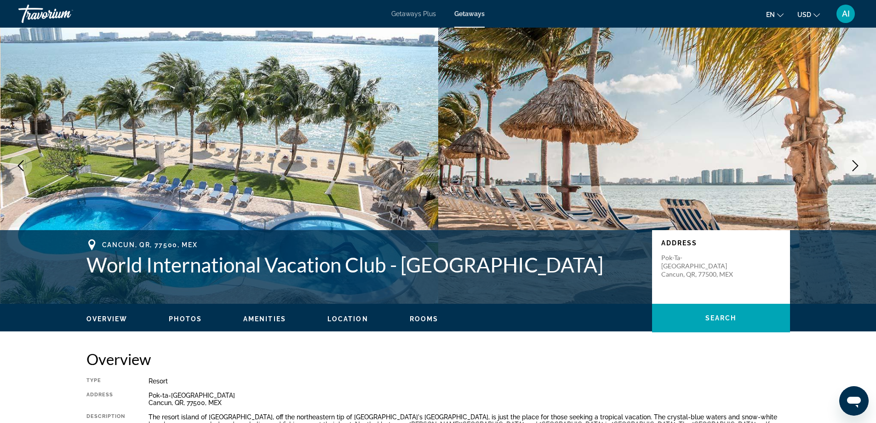
click at [855, 164] on icon "Next image" at bounding box center [855, 165] width 11 height 11
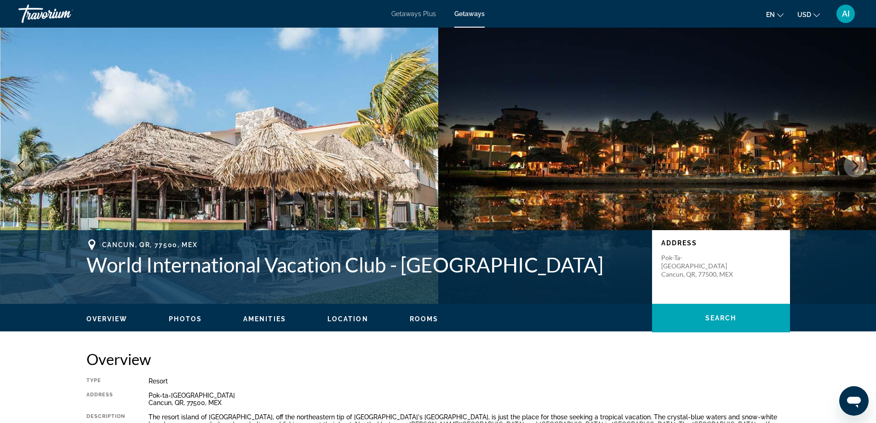
click at [855, 164] on icon "Next image" at bounding box center [855, 165] width 11 height 11
